Goal: Navigation & Orientation: Understand site structure

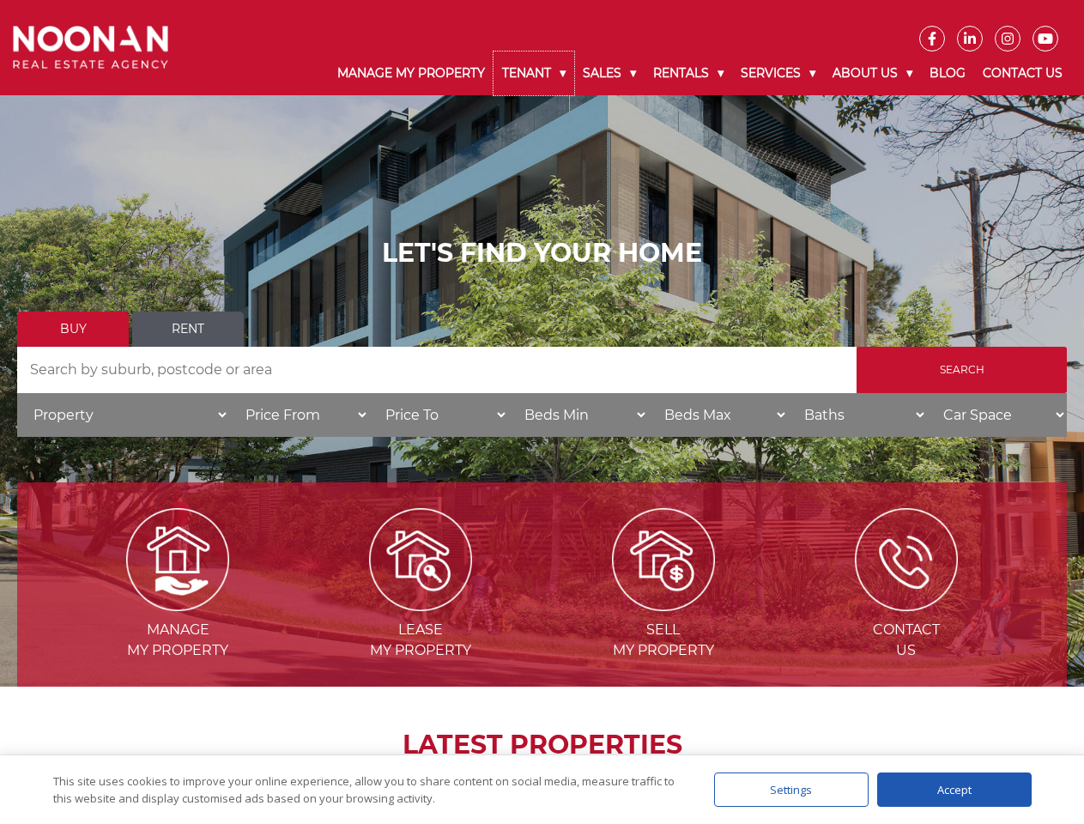
click at [534, 73] on link "Tenant" at bounding box center [534, 73] width 81 height 44
click at [610, 73] on link "Sales" at bounding box center [609, 73] width 70 height 44
click at [689, 73] on link "Rentals" at bounding box center [689, 73] width 88 height 44
click at [780, 73] on link "Services" at bounding box center [778, 73] width 92 height 44
click at [875, 73] on link "About Us" at bounding box center [872, 73] width 97 height 44
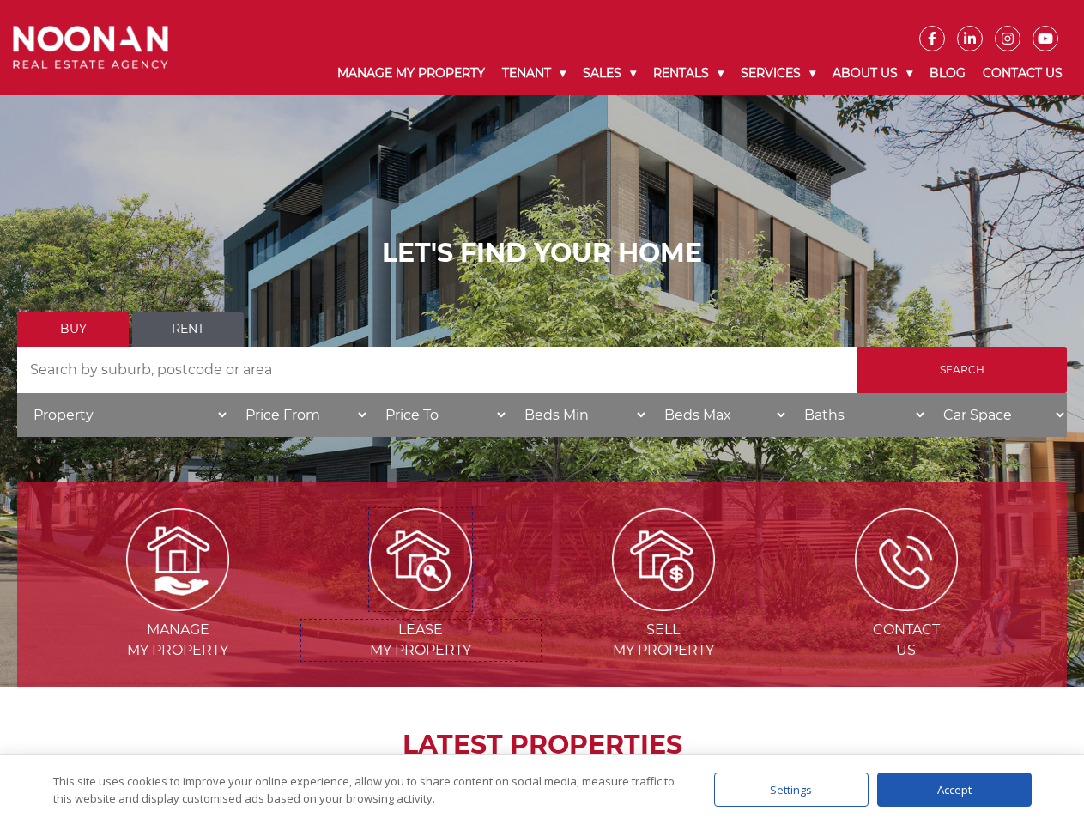
click at [421, 604] on img at bounding box center [420, 559] width 103 height 103
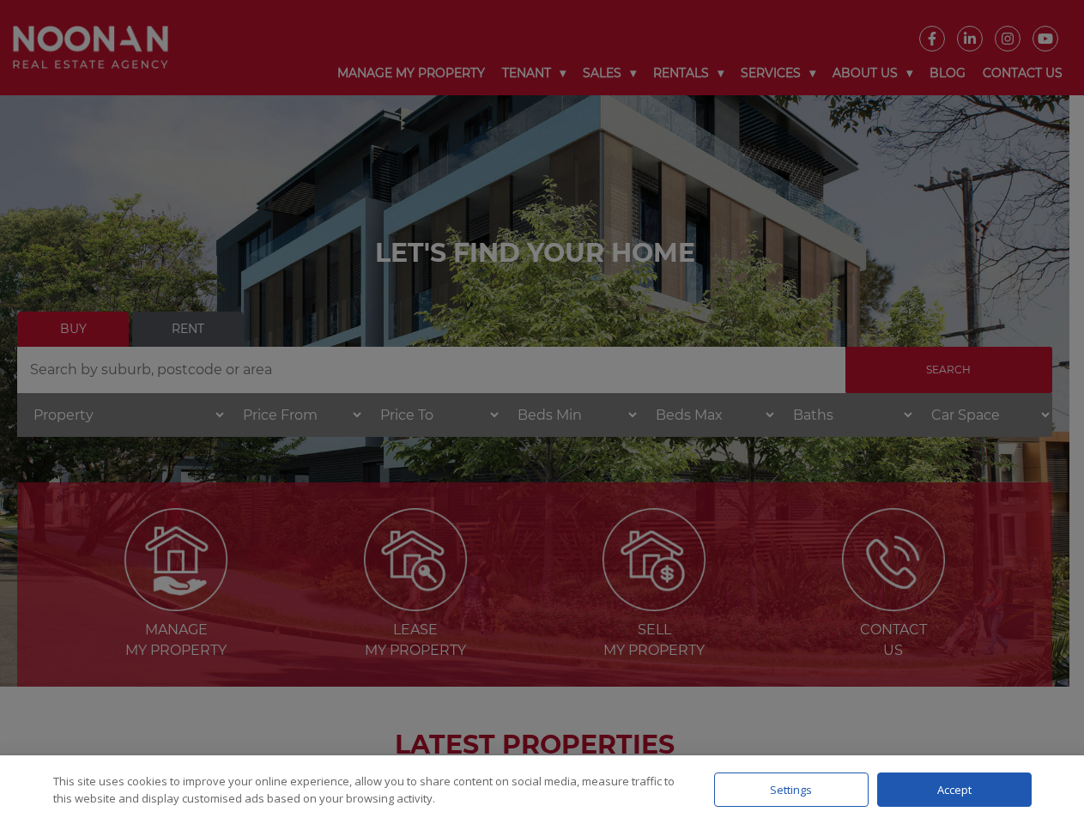
click at [791, 790] on div "Settings" at bounding box center [791, 789] width 154 height 34
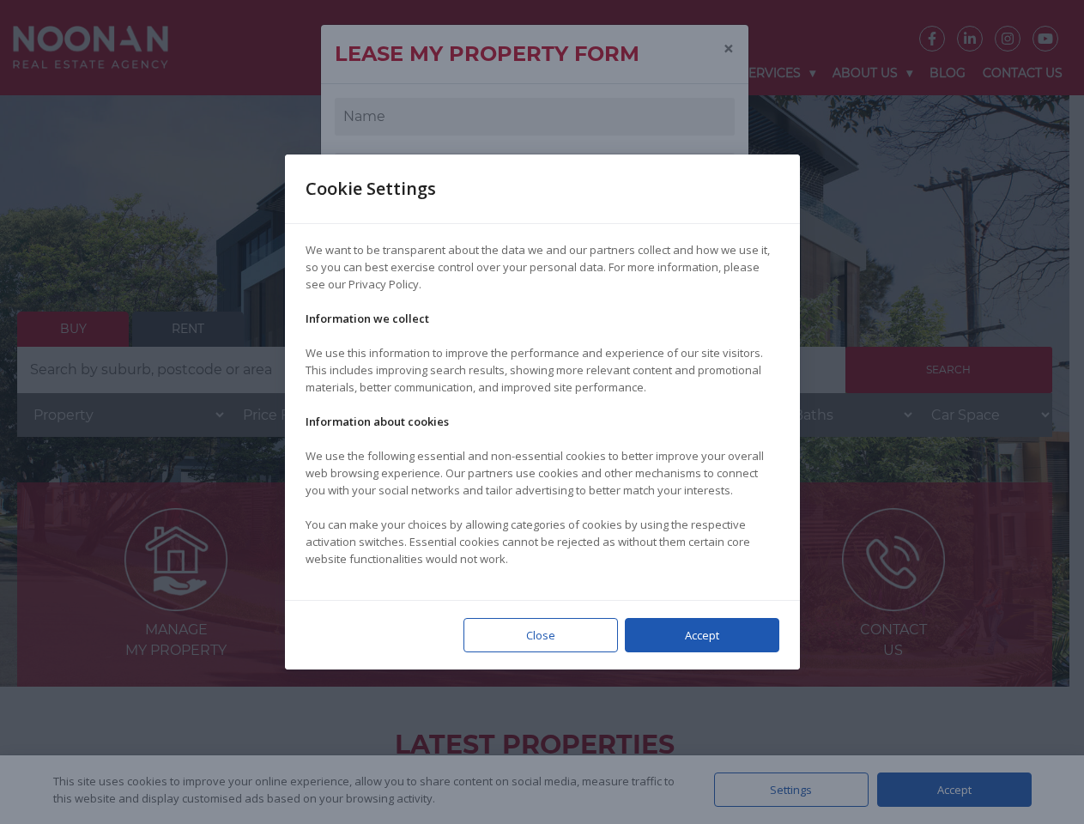
click at [954, 790] on div at bounding box center [542, 412] width 1084 height 824
